Goal: Information Seeking & Learning: Learn about a topic

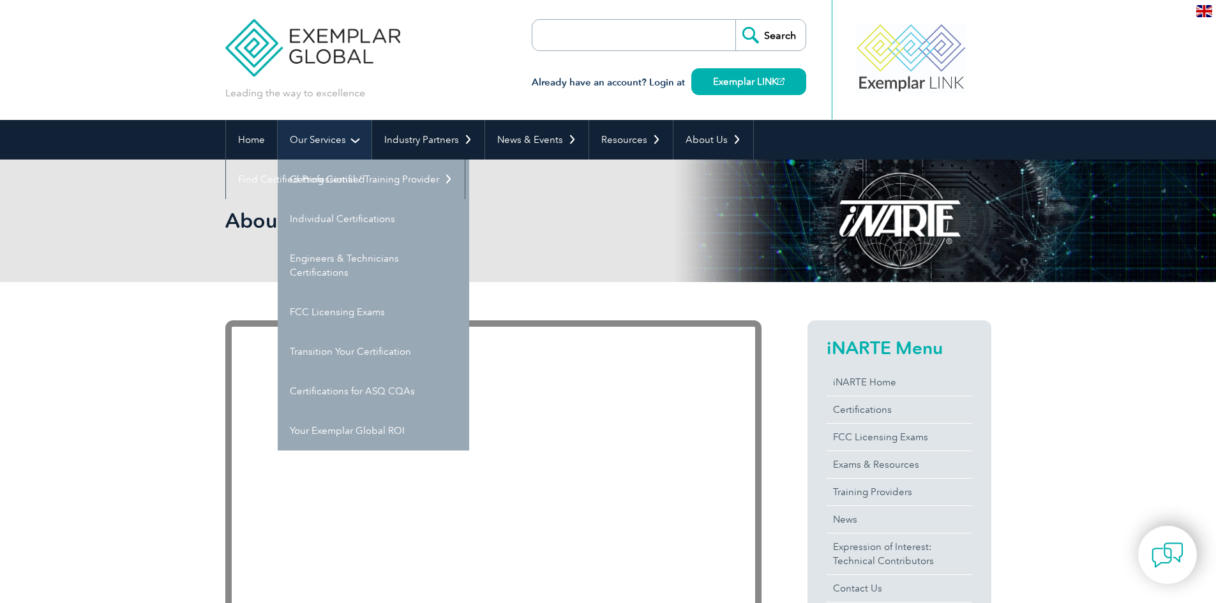
click at [306, 138] on link "Our Services" at bounding box center [325, 140] width 94 height 40
click at [345, 311] on link "FCC Licensing Exams" at bounding box center [374, 312] width 192 height 40
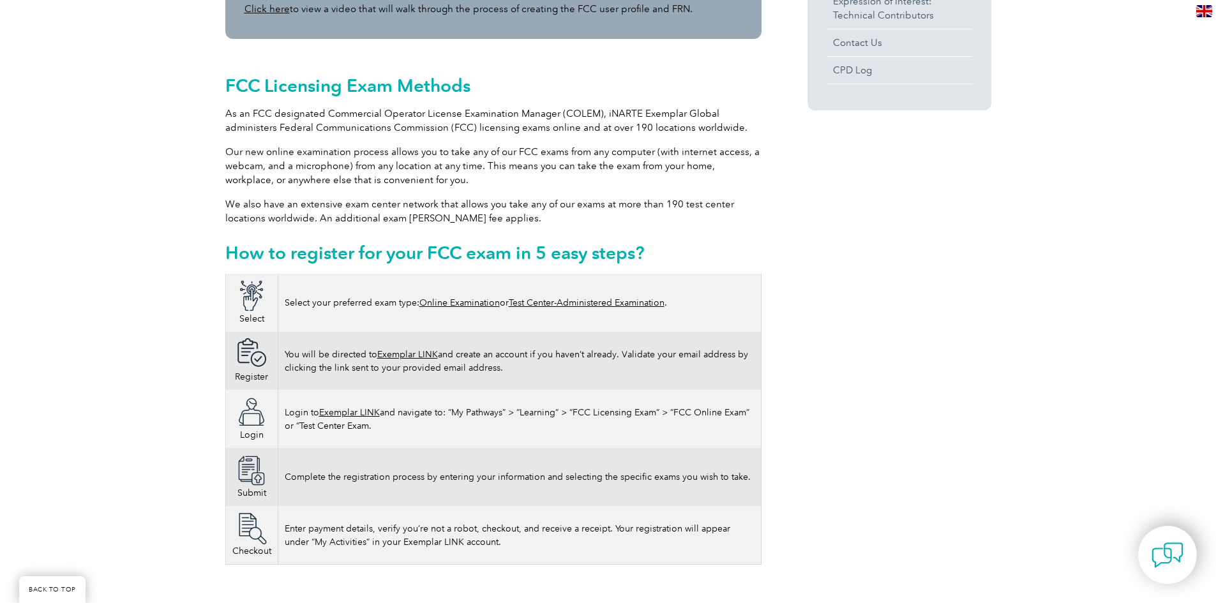
scroll to position [638, 0]
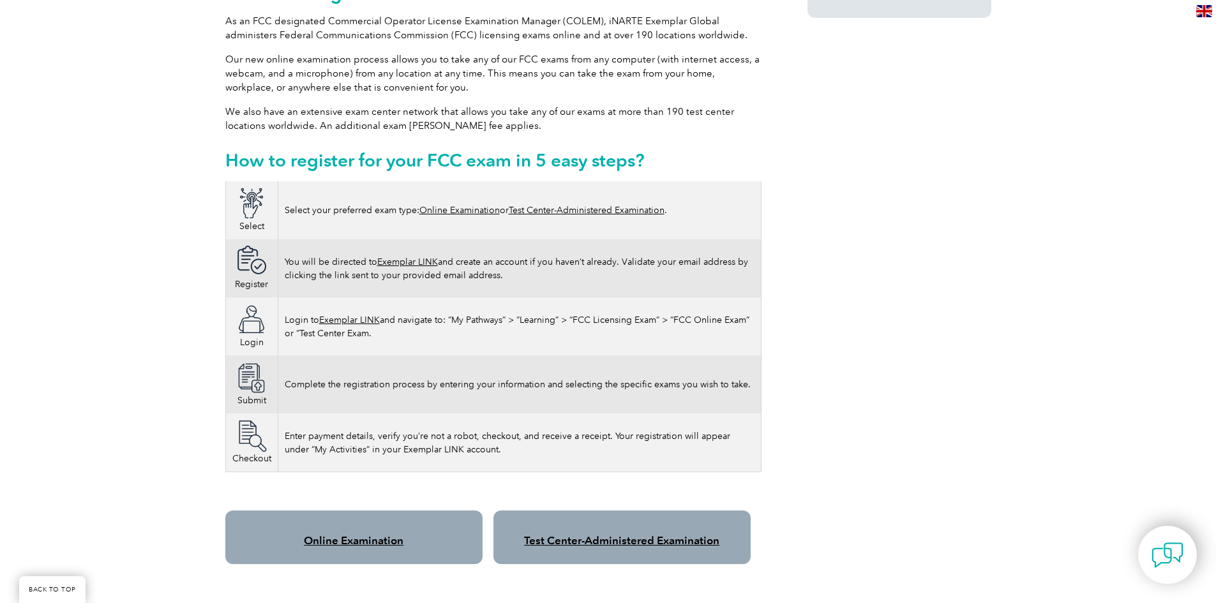
click at [568, 205] on link "Test Center-Administered Examination" at bounding box center [587, 210] width 156 height 11
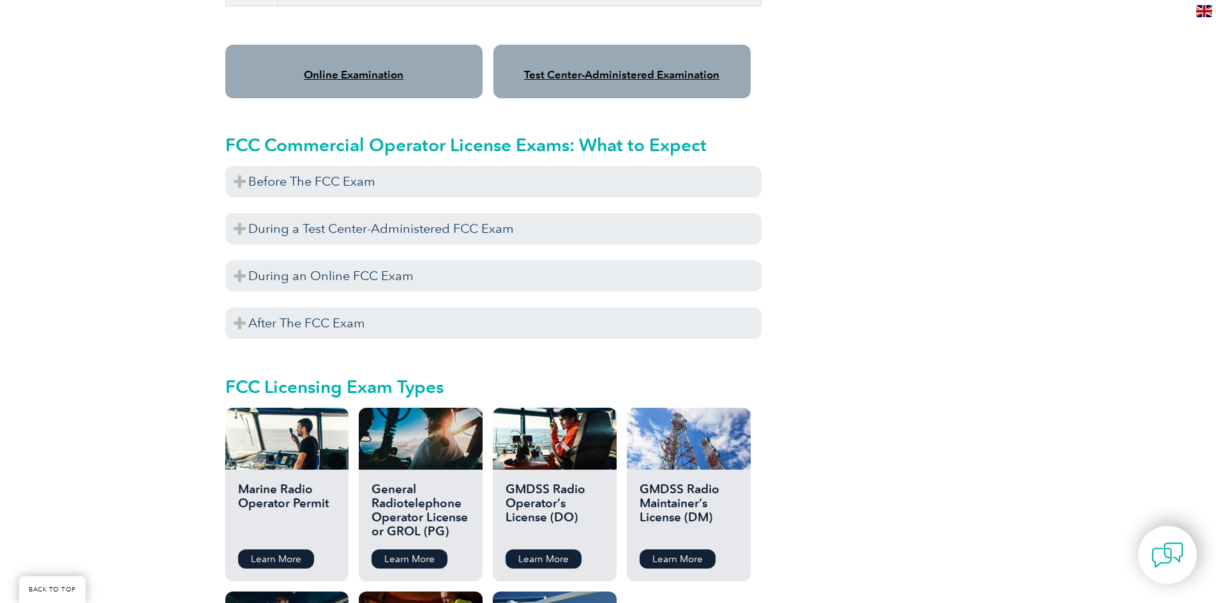
scroll to position [1106, 0]
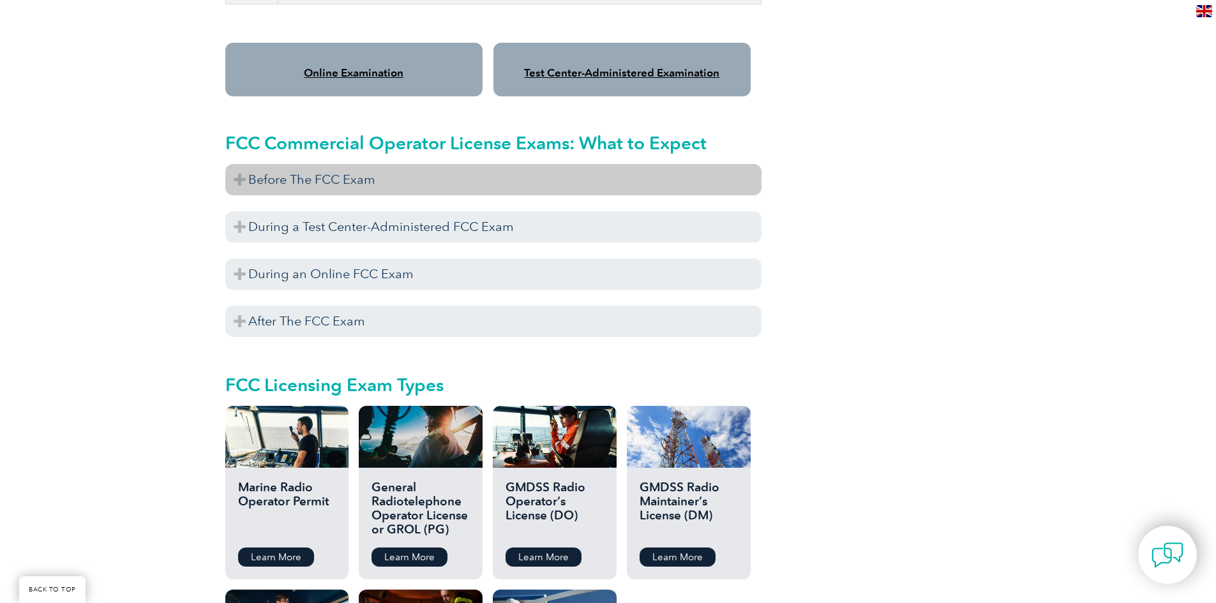
click at [238, 164] on h3 "Before The FCC Exam" at bounding box center [493, 179] width 536 height 31
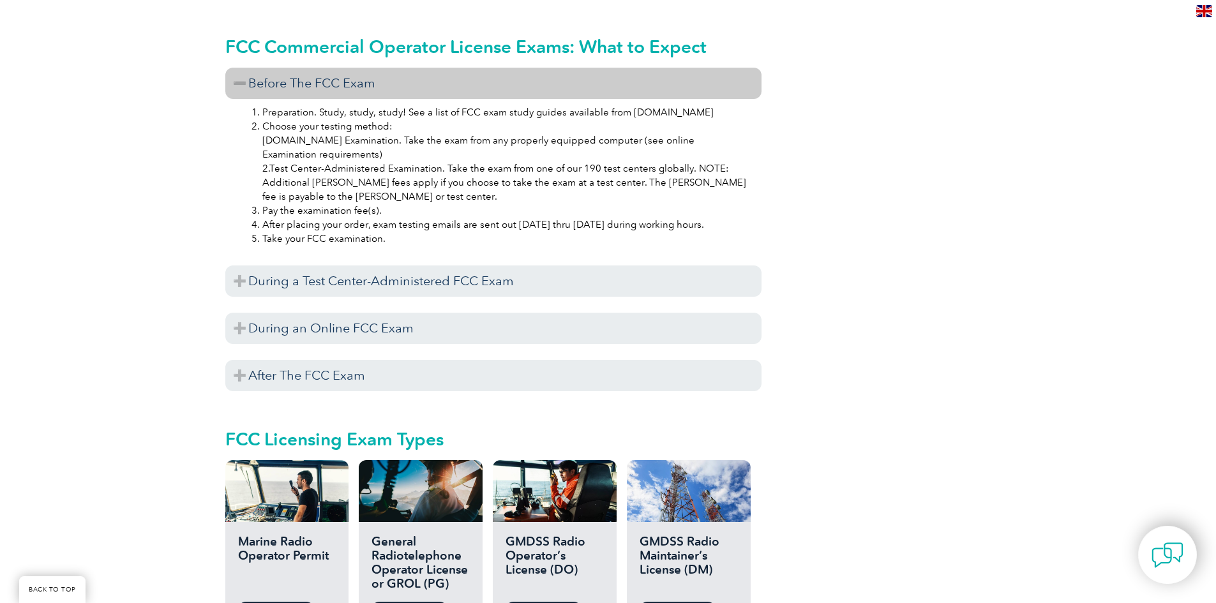
scroll to position [1213, 0]
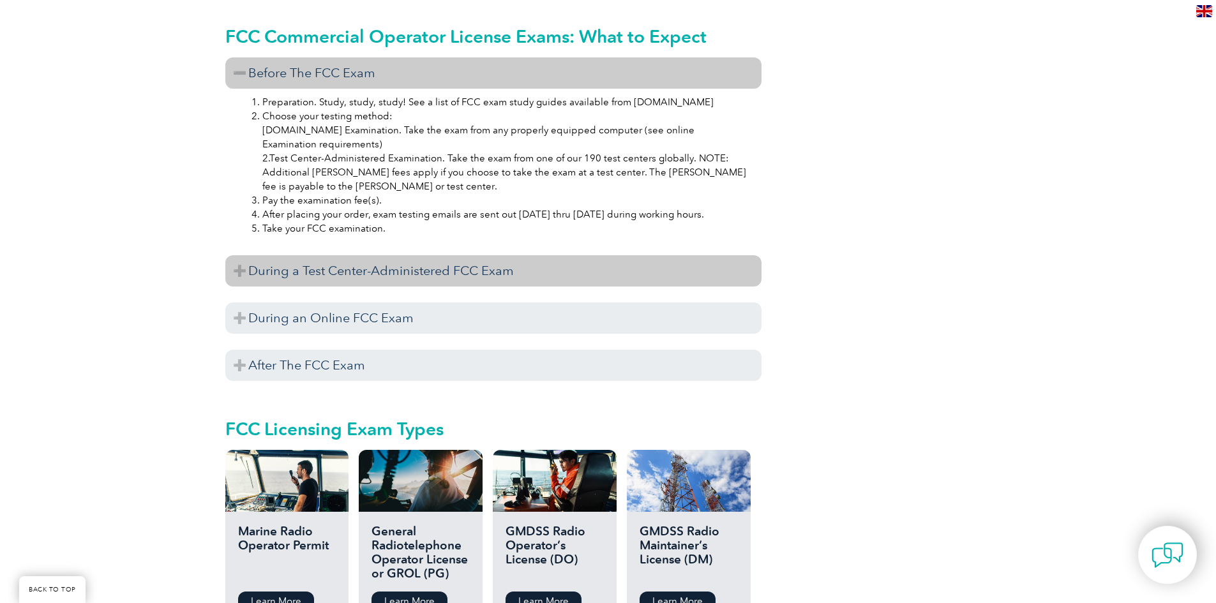
click at [237, 261] on h3 "During a Test Center-Administered FCC Exam" at bounding box center [493, 270] width 536 height 31
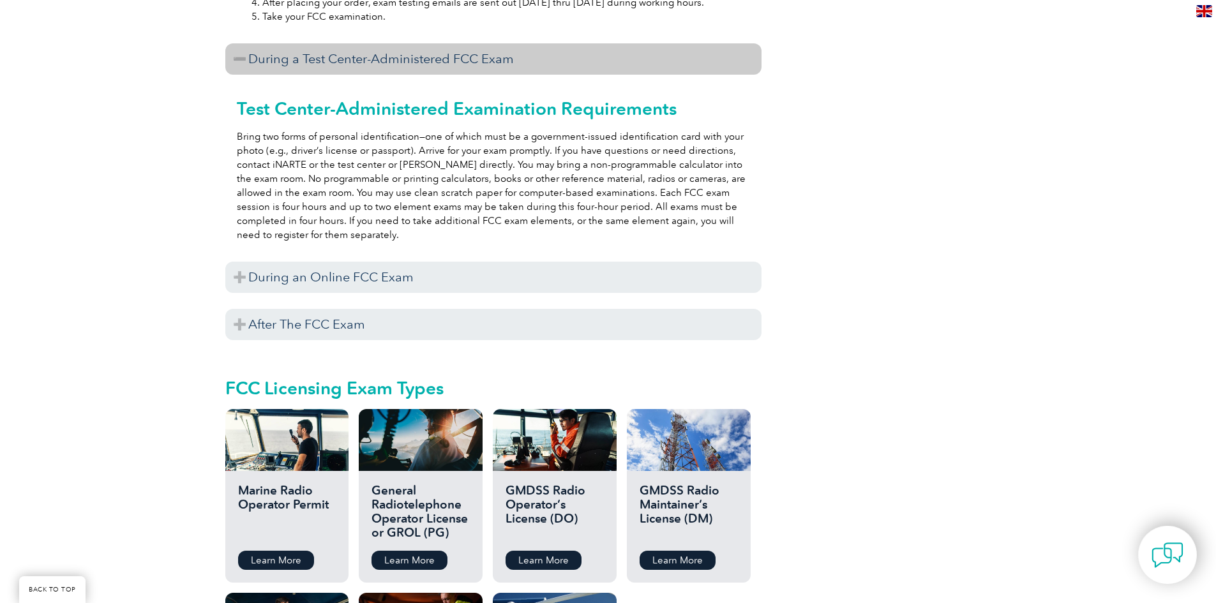
scroll to position [1426, 0]
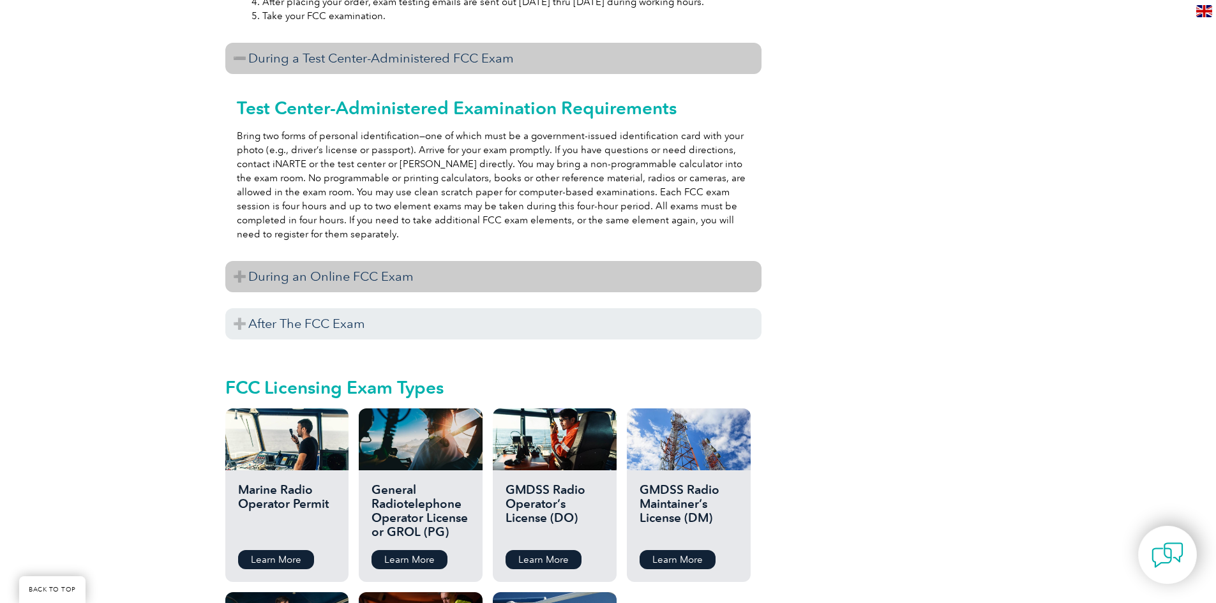
click at [324, 266] on h3 "During an Online FCC Exam" at bounding box center [493, 276] width 536 height 31
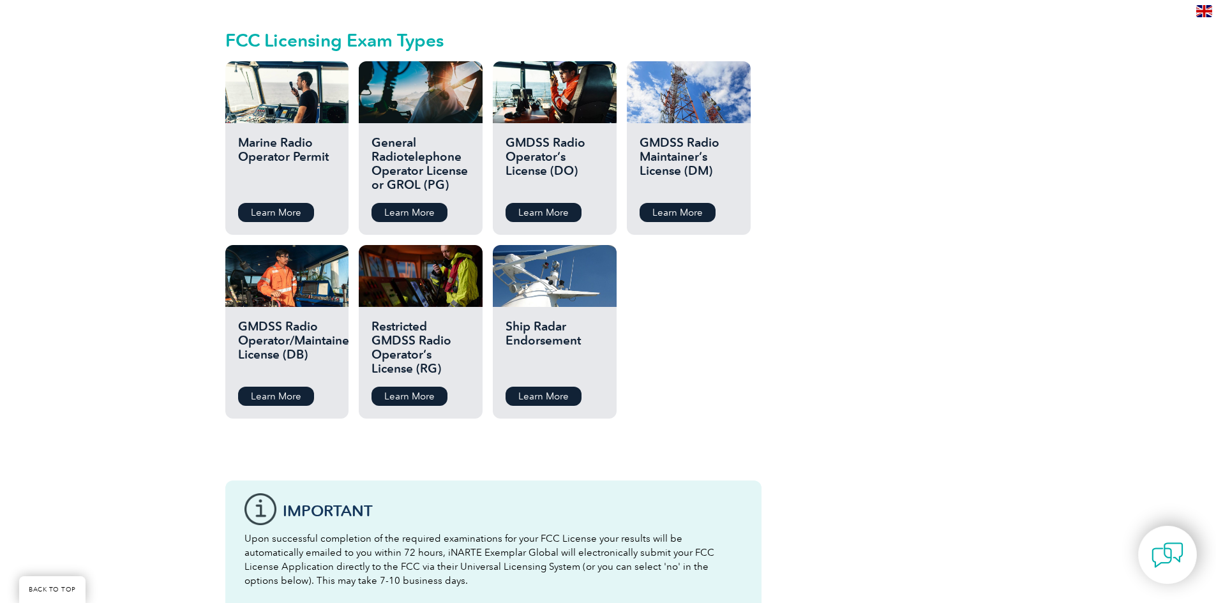
scroll to position [2277, 0]
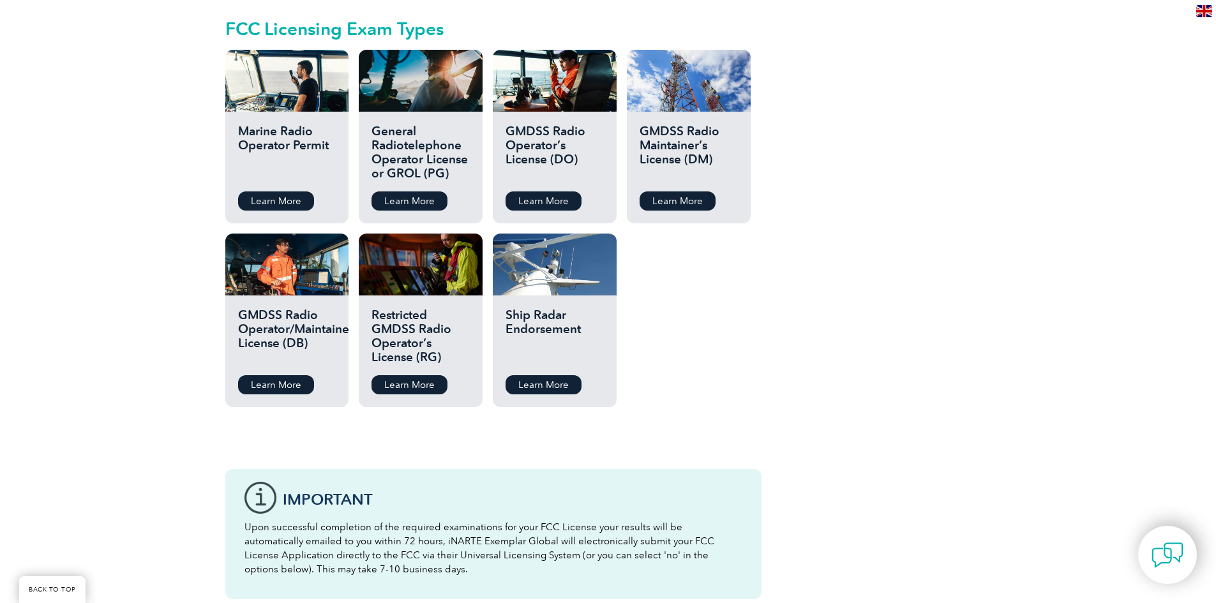
click at [278, 125] on h2 "Marine Radio Operator Permit" at bounding box center [287, 153] width 98 height 57
click at [289, 95] on div at bounding box center [286, 81] width 123 height 62
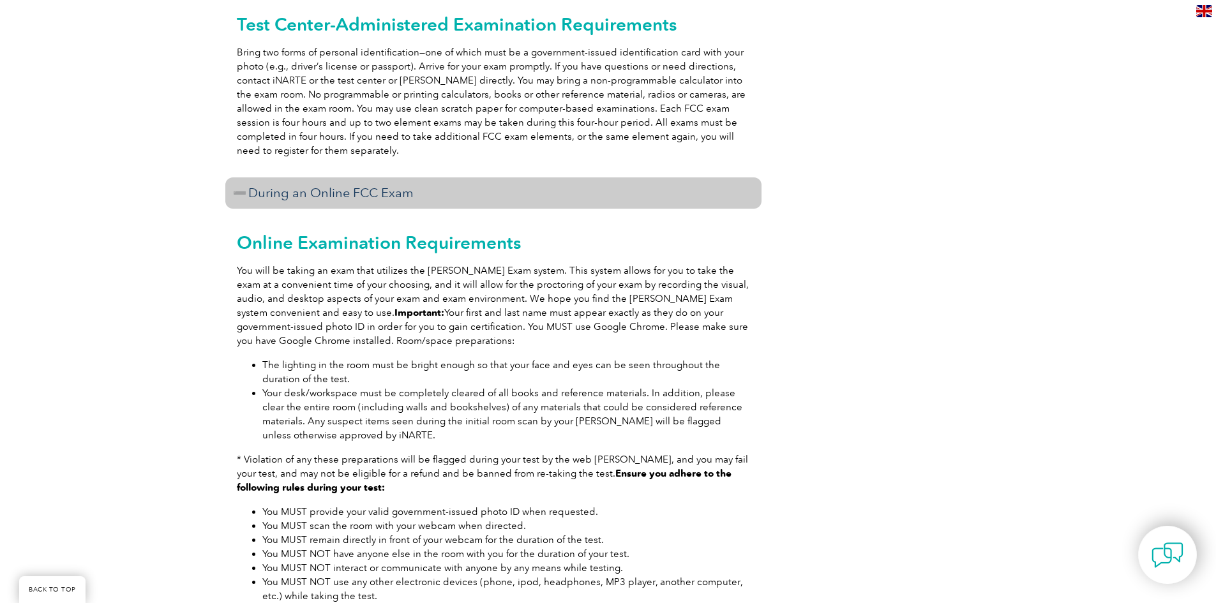
scroll to position [1553, 0]
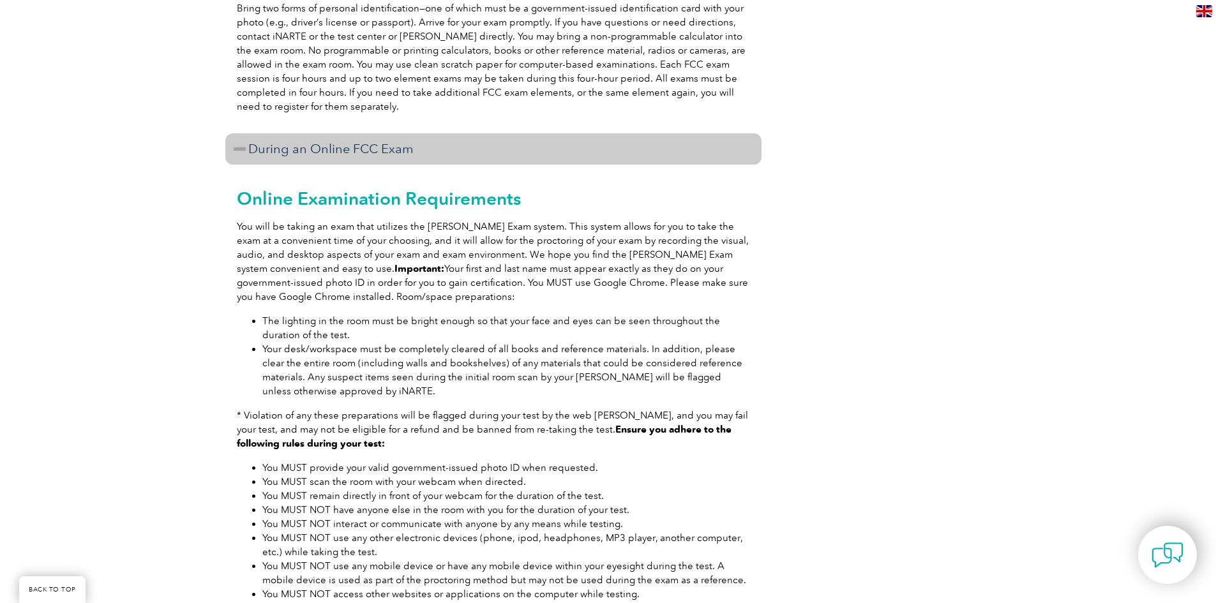
scroll to position [2277, 0]
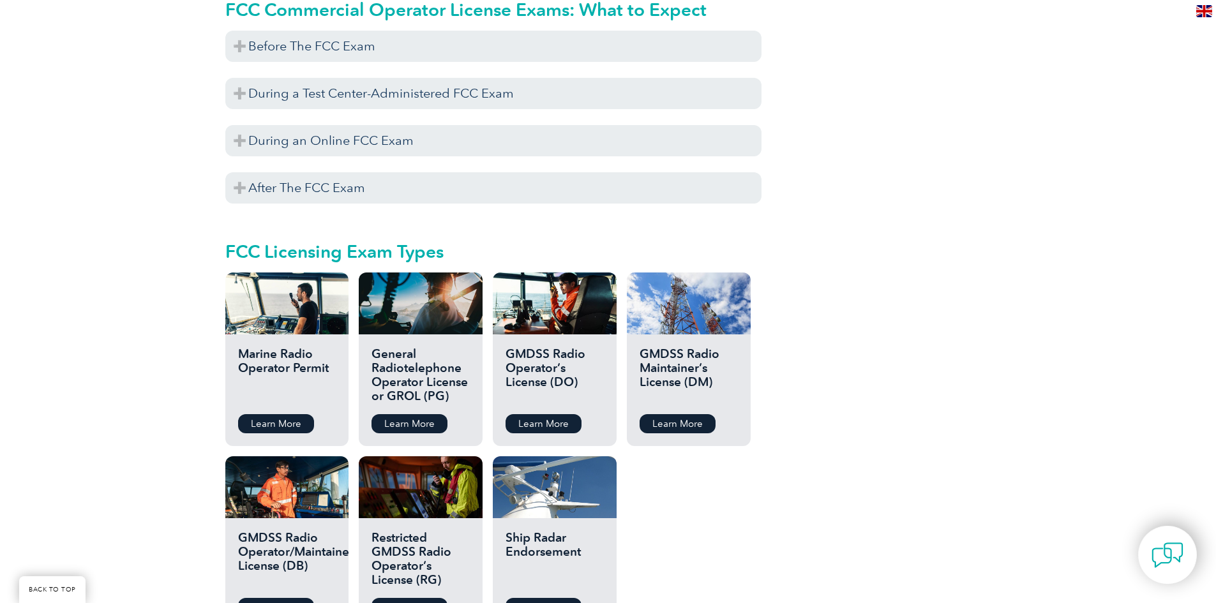
scroll to position [1256, 0]
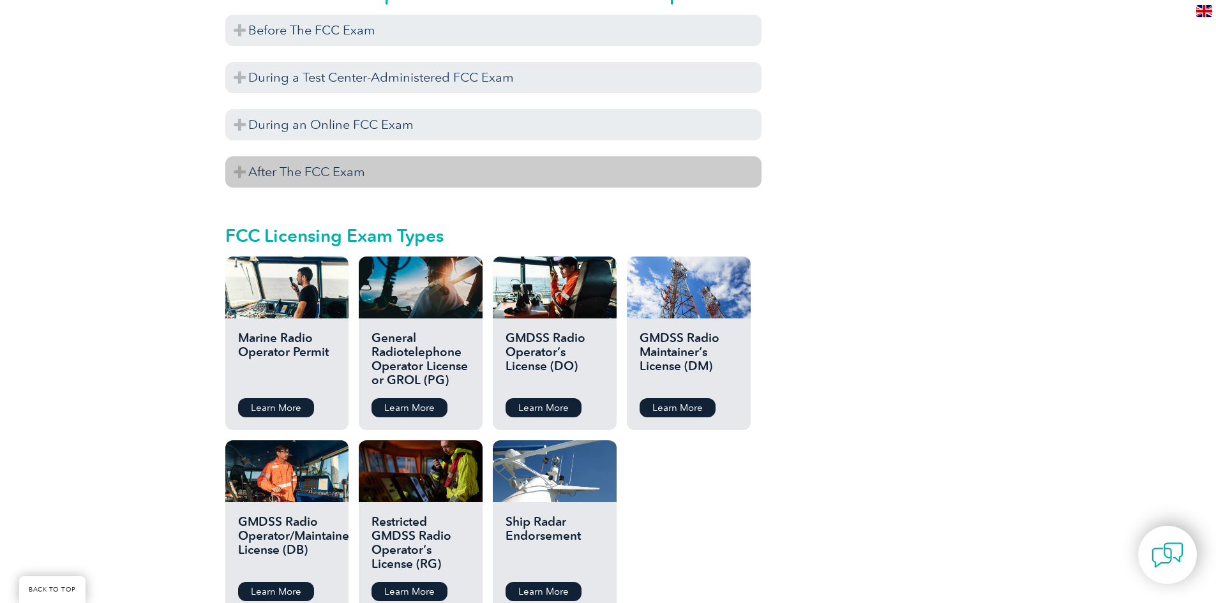
click at [321, 156] on h3 "After The FCC Exam" at bounding box center [493, 171] width 536 height 31
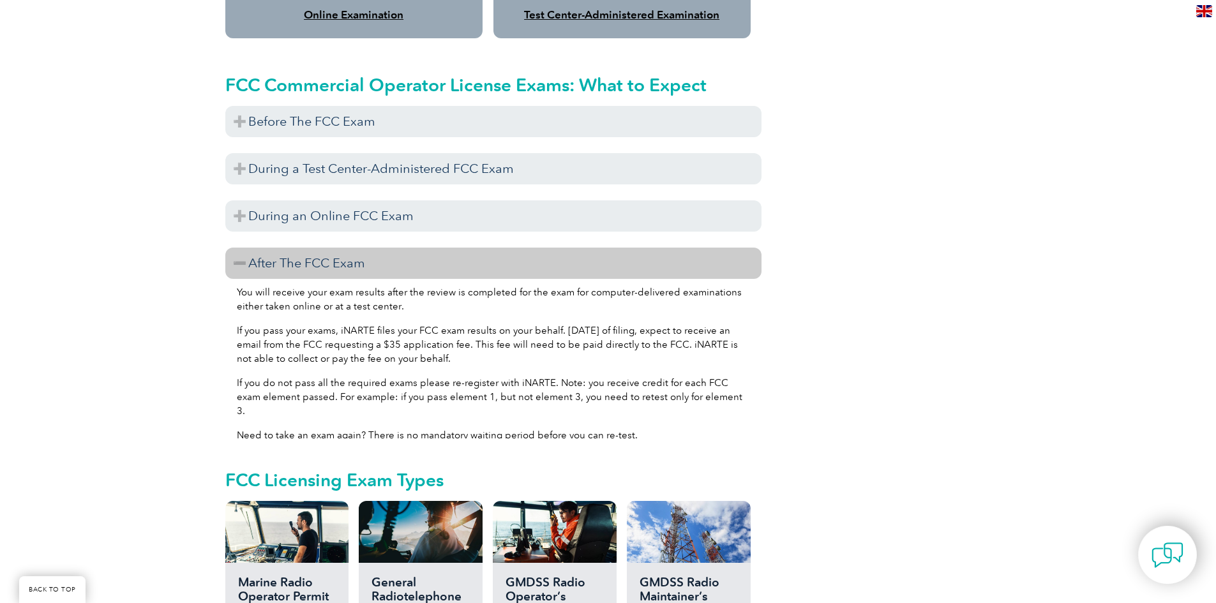
scroll to position [1128, 0]
